Goal: Navigation & Orientation: Find specific page/section

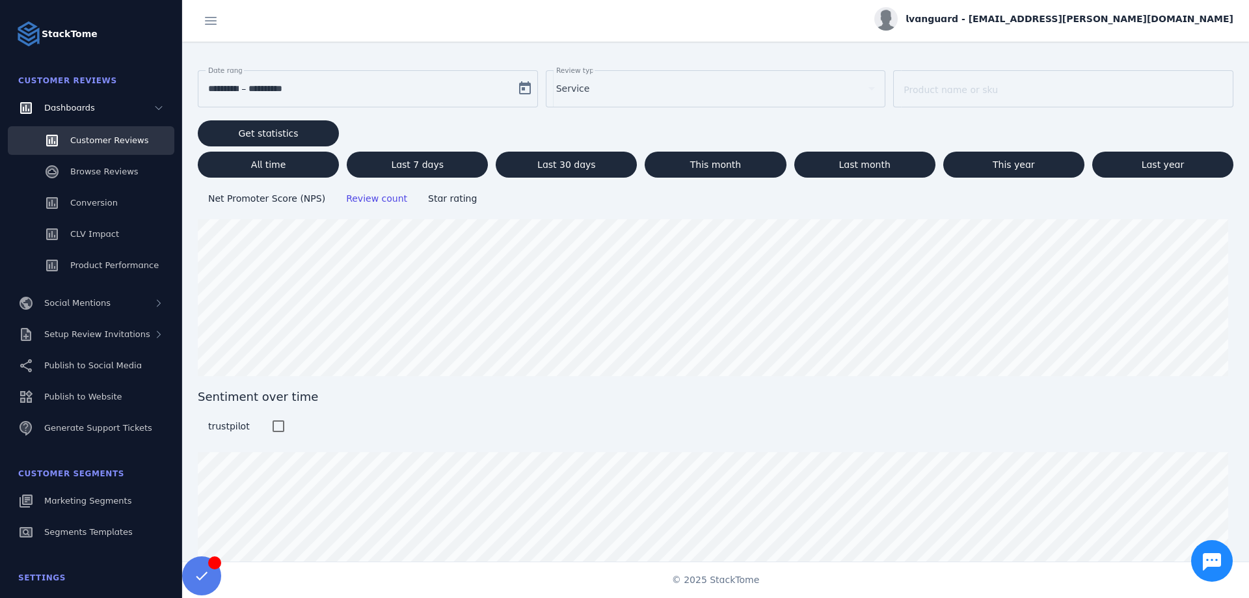
scroll to position [93, 0]
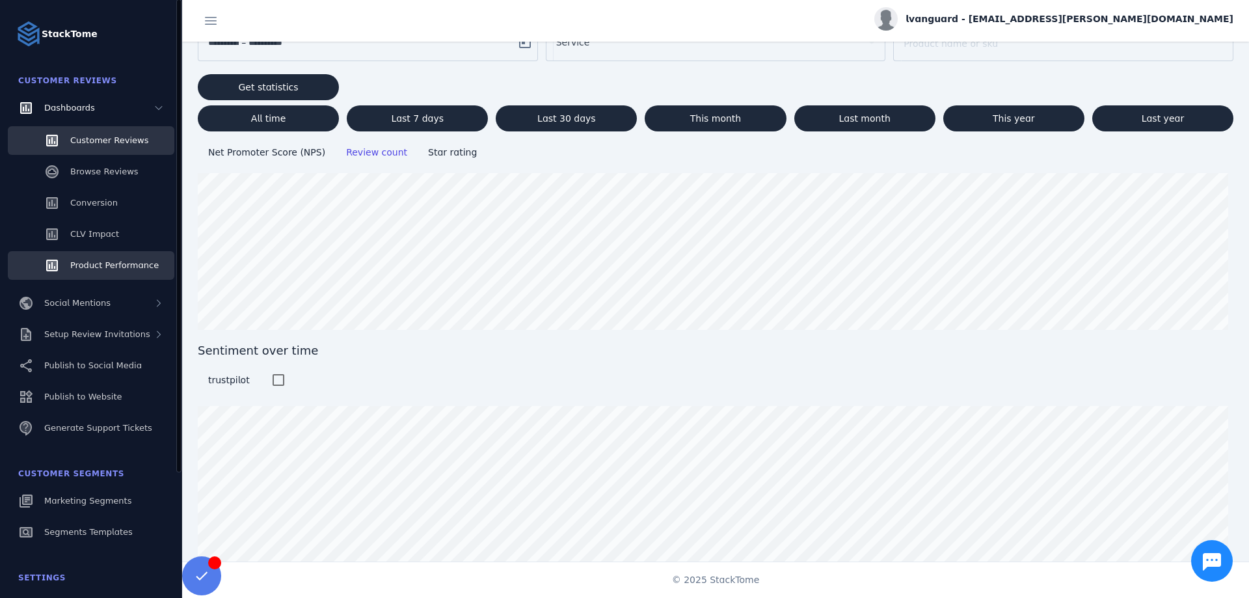
click at [106, 263] on span "Product Performance" at bounding box center [114, 265] width 88 height 10
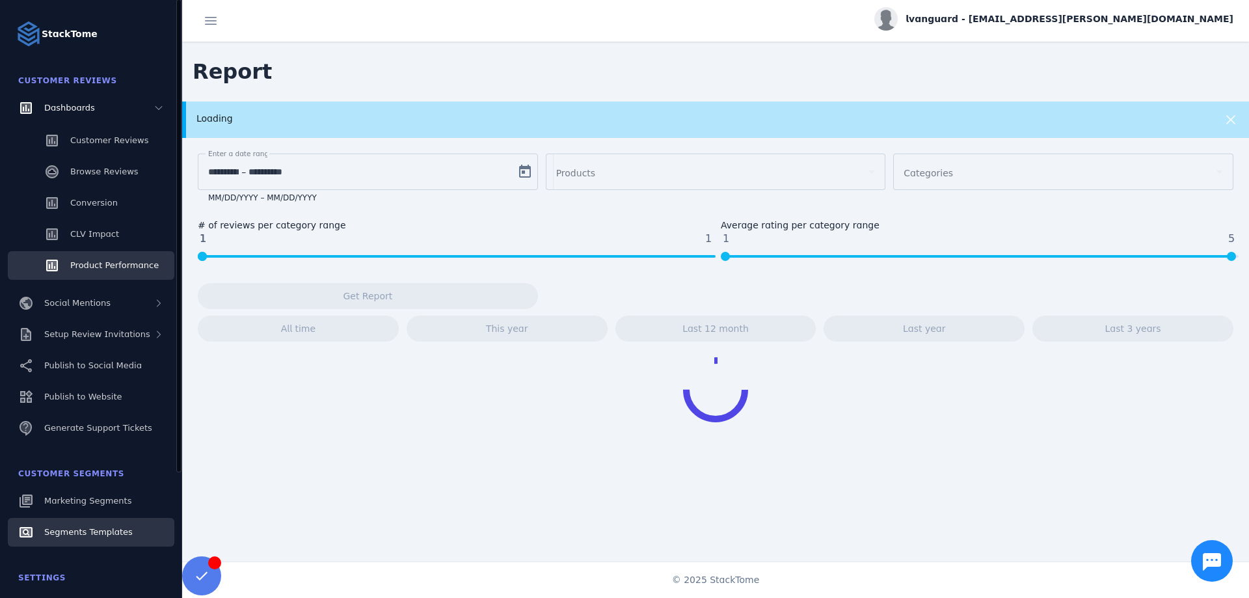
click at [68, 528] on span "Segments Templates" at bounding box center [88, 532] width 88 height 10
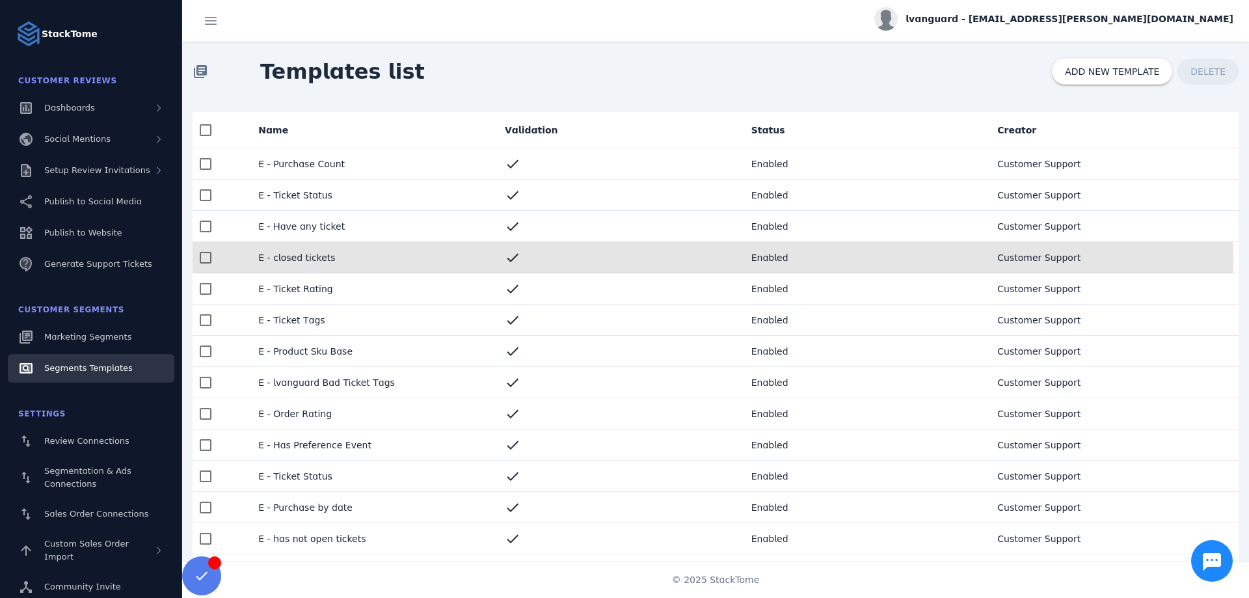
click at [301, 257] on mat-cell "E - closed tickets" at bounding box center [371, 257] width 247 height 31
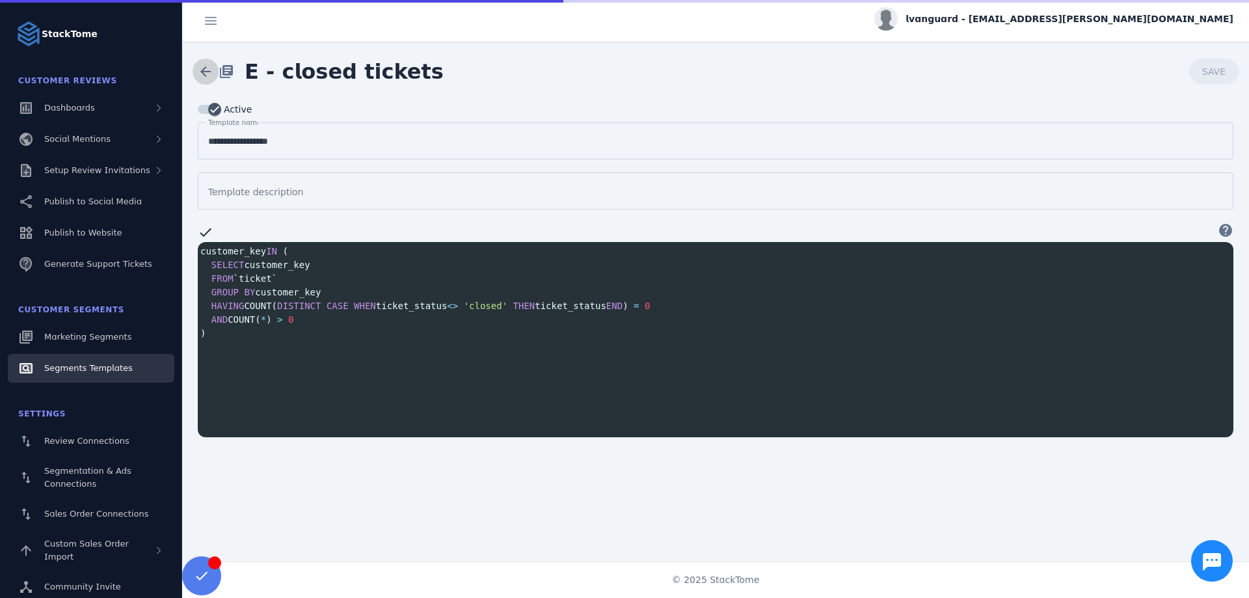
click at [195, 70] on span at bounding box center [205, 71] width 31 height 31
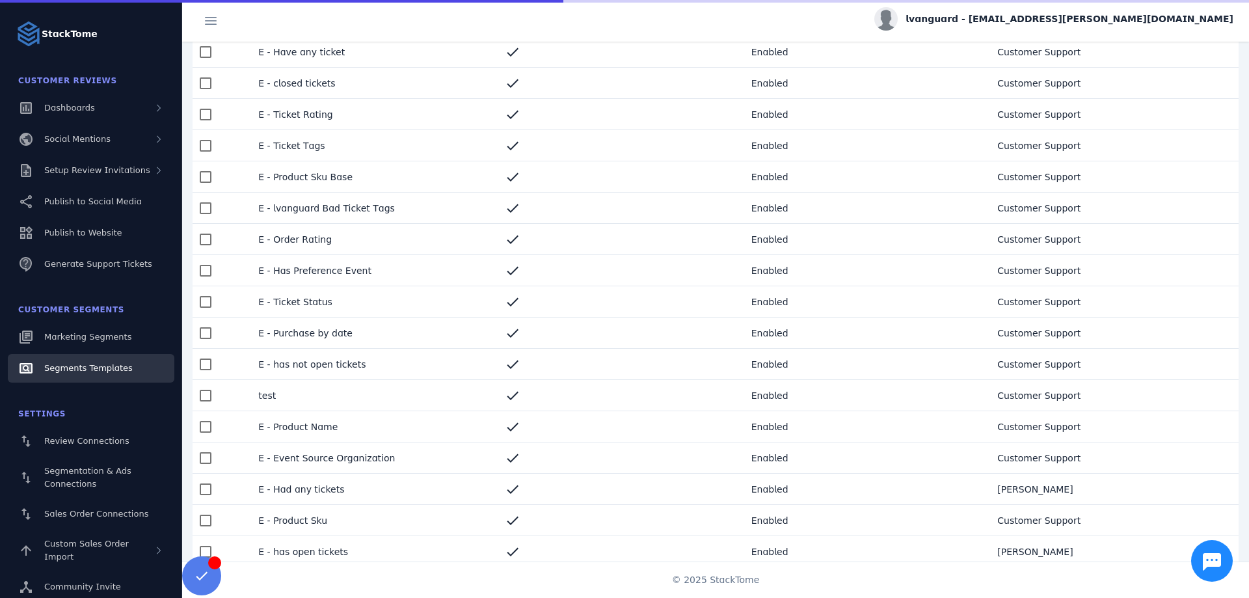
scroll to position [195, 0]
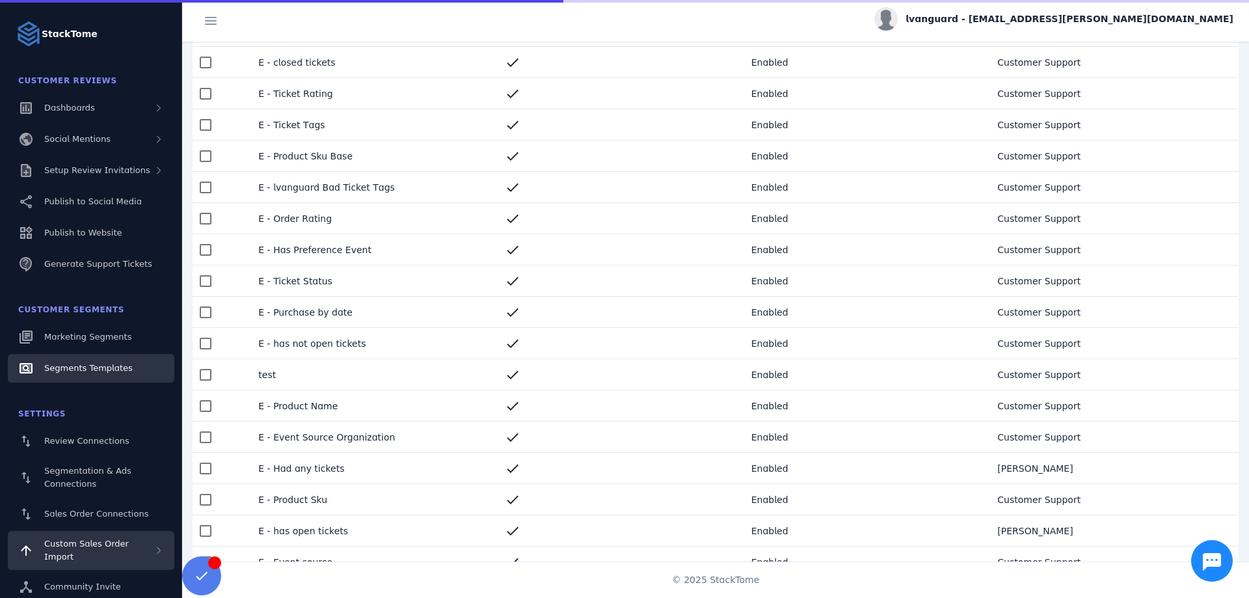
click at [103, 543] on span "Custom Sales Order Import" at bounding box center [86, 550] width 85 height 23
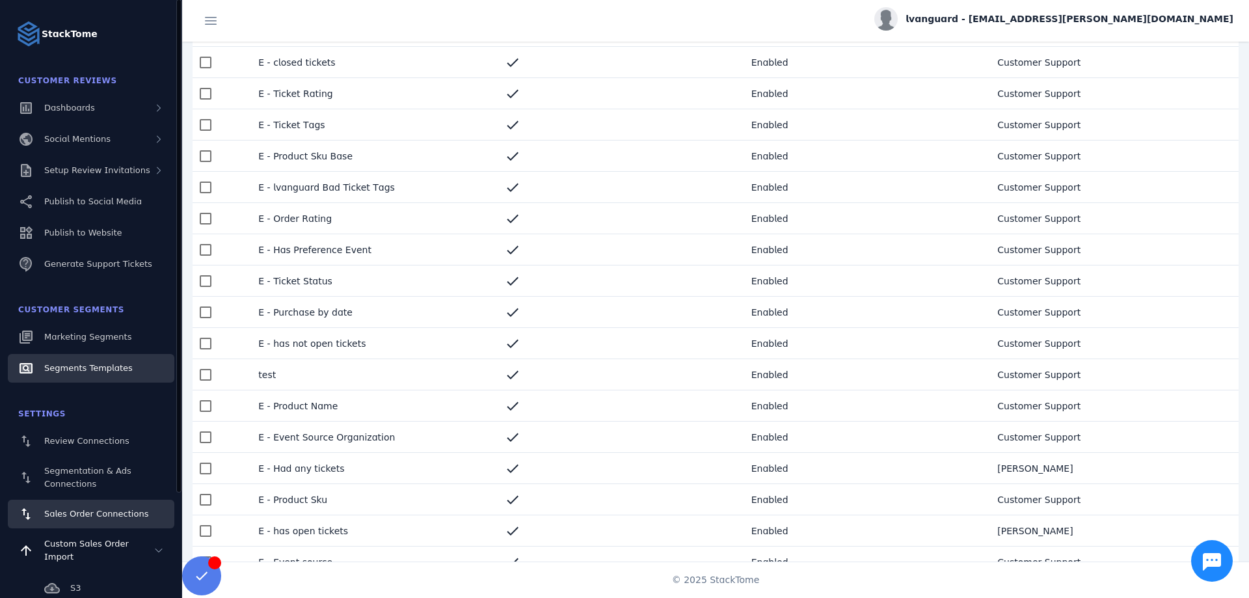
click at [96, 509] on span "Sales Order Connections" at bounding box center [96, 514] width 104 height 10
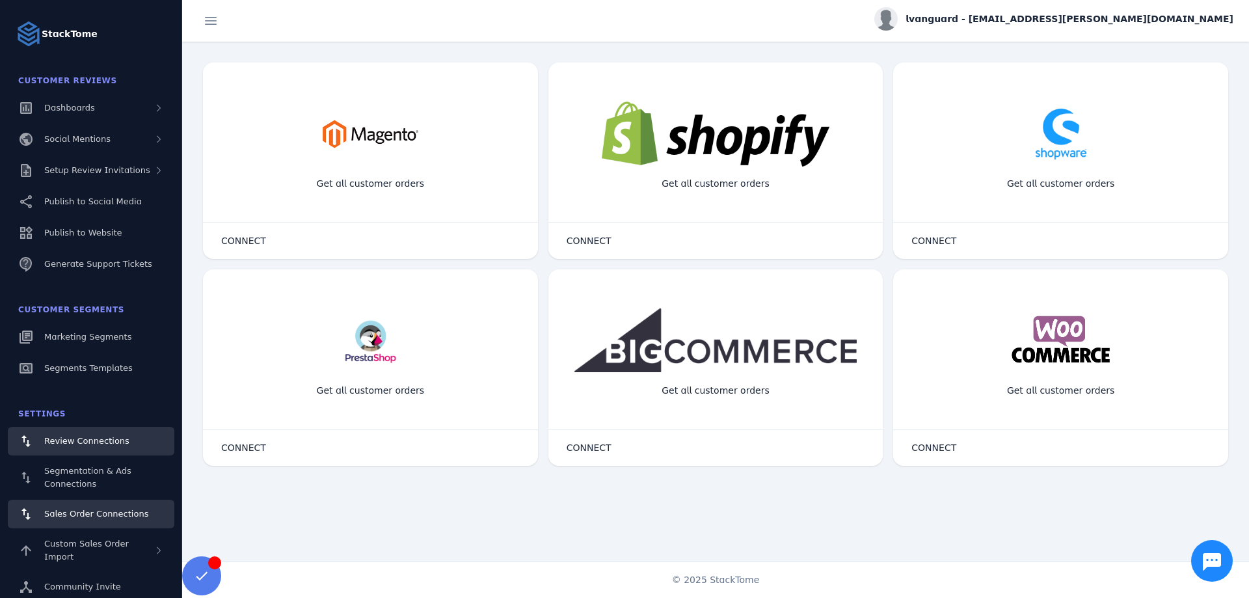
click at [89, 441] on span "Review Connections" at bounding box center [86, 441] width 85 height 10
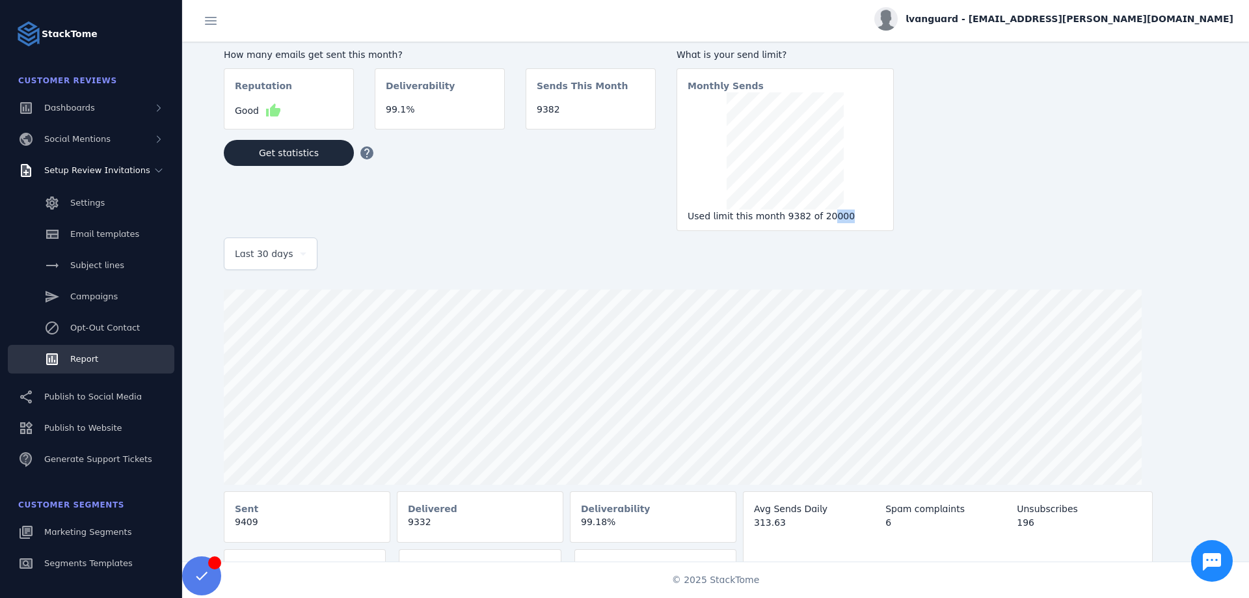
drag, startPoint x: 820, startPoint y: 216, endPoint x: 835, endPoint y: 217, distance: 15.0
click at [835, 217] on div "Used limit this month 9382 of 20000" at bounding box center [785, 216] width 195 height 14
